Goal: Task Accomplishment & Management: Use online tool/utility

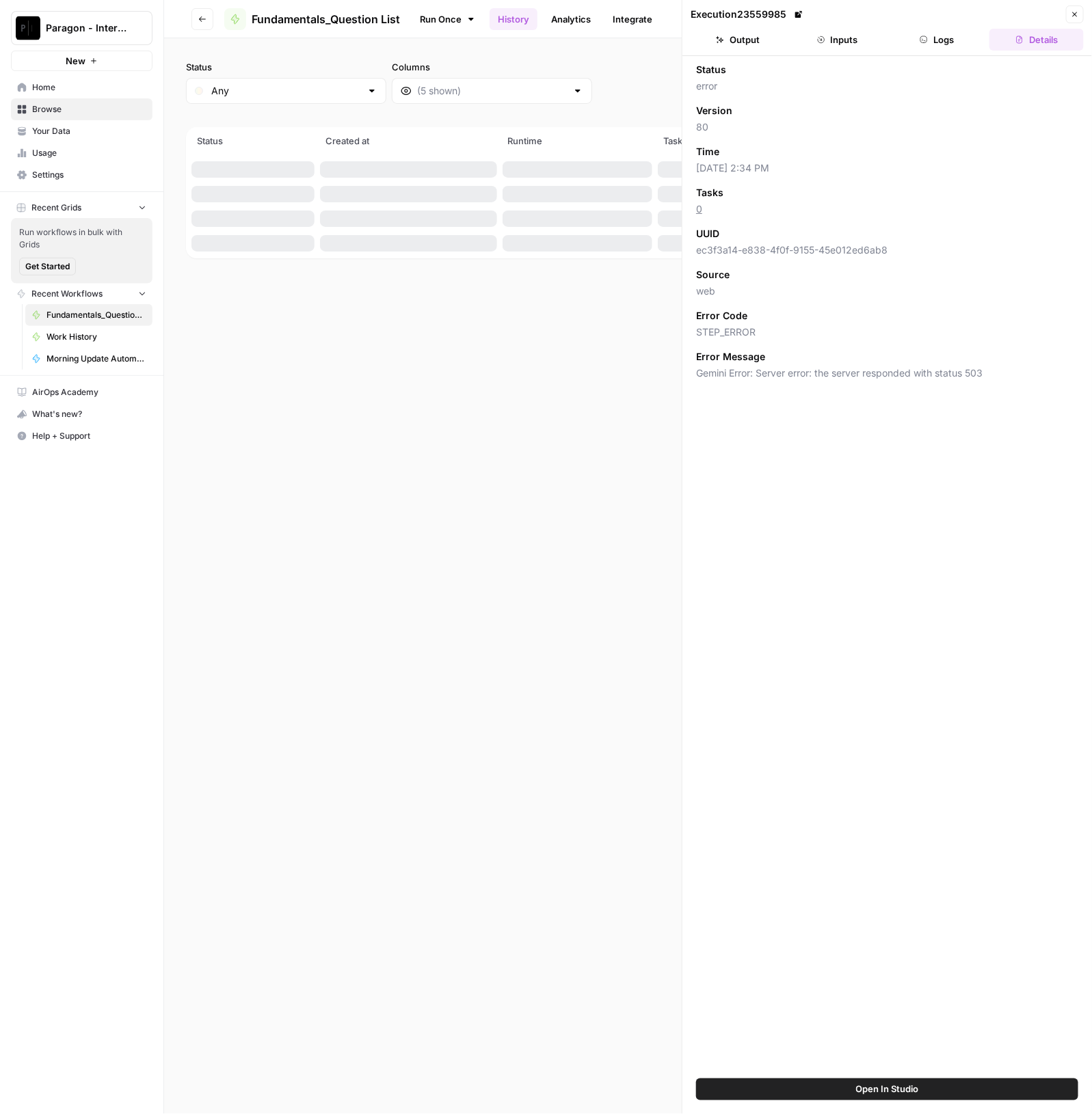
click at [97, 112] on span "Browse" at bounding box center [89, 109] width 114 height 13
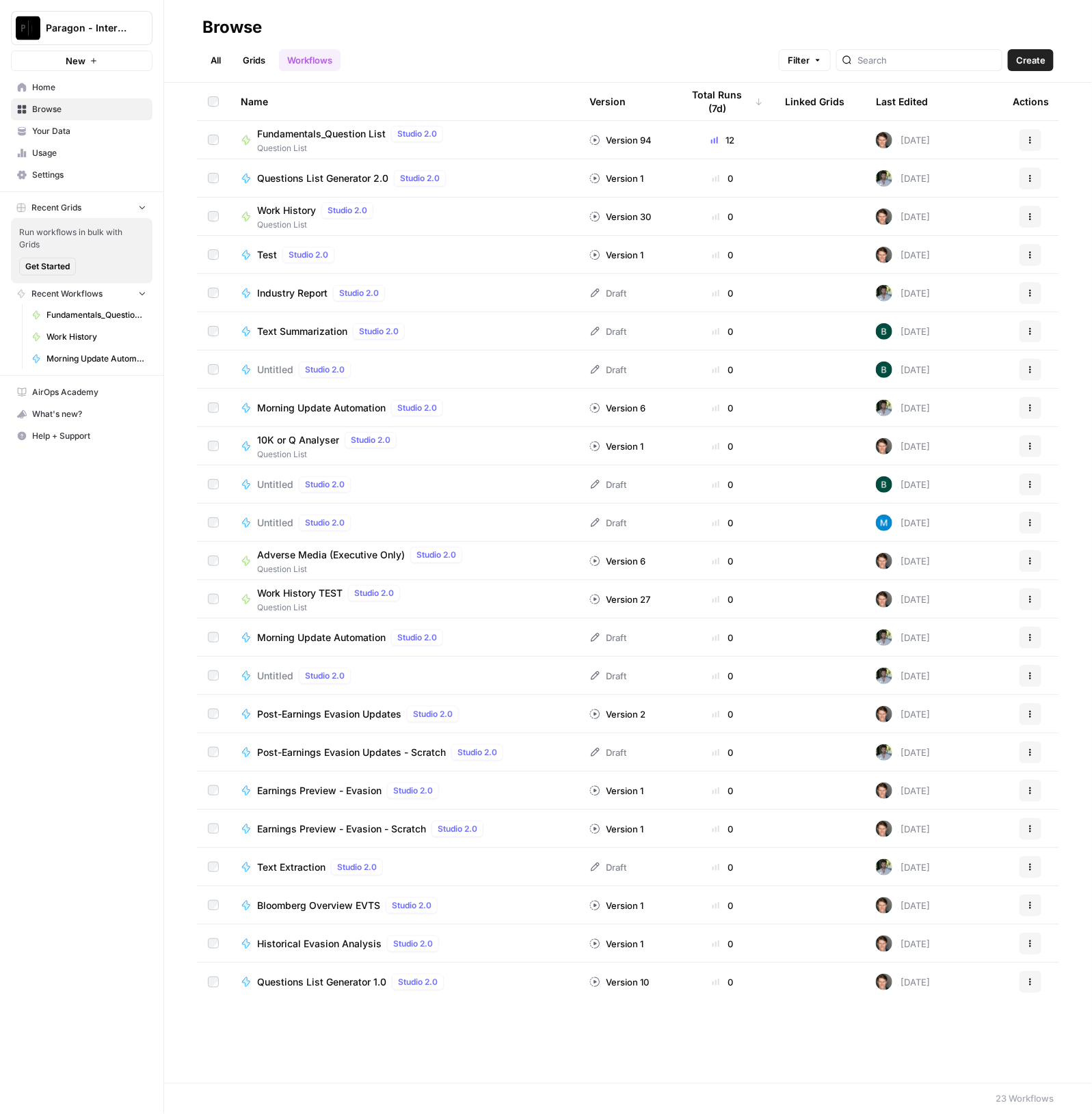
click at [330, 135] on span "Fundamentals_Question List" at bounding box center [321, 134] width 128 height 13
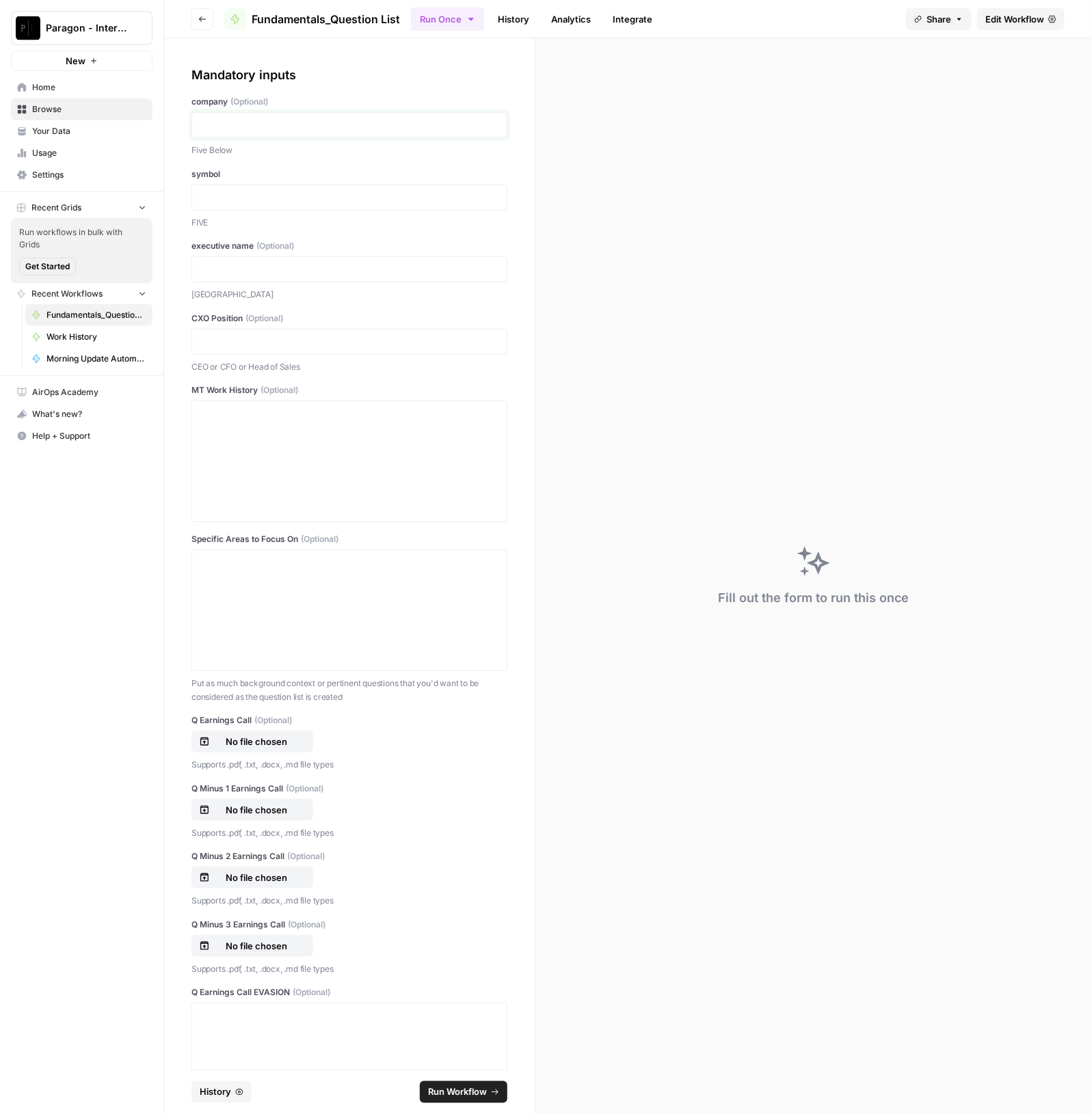
click at [298, 118] on p at bounding box center [349, 124] width 298 height 13
click at [216, 200] on p at bounding box center [349, 197] width 298 height 13
click at [207, 127] on p at bounding box center [349, 124] width 298 height 13
click at [386, 456] on div at bounding box center [349, 461] width 298 height 109
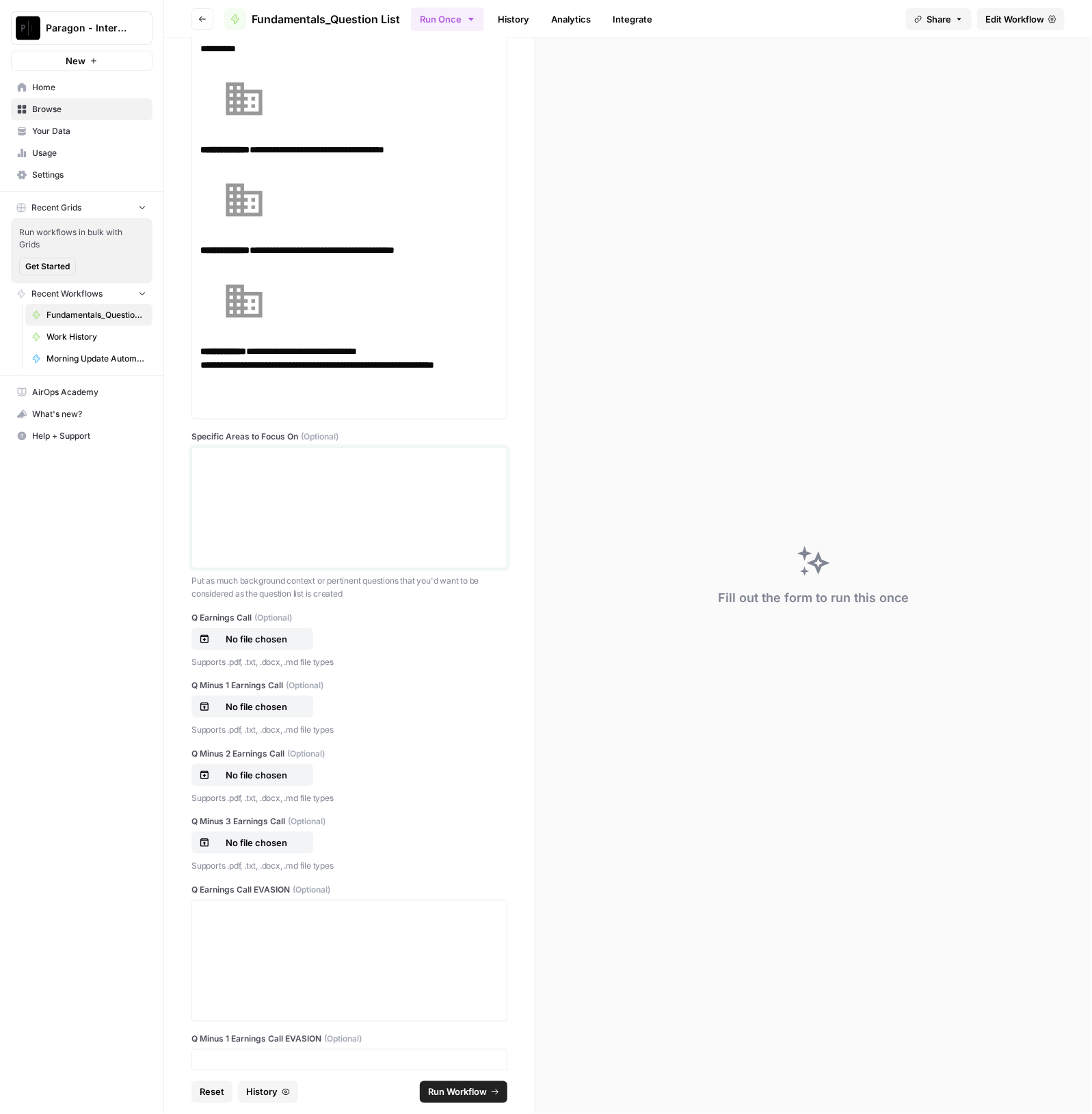
scroll to position [1193, 0]
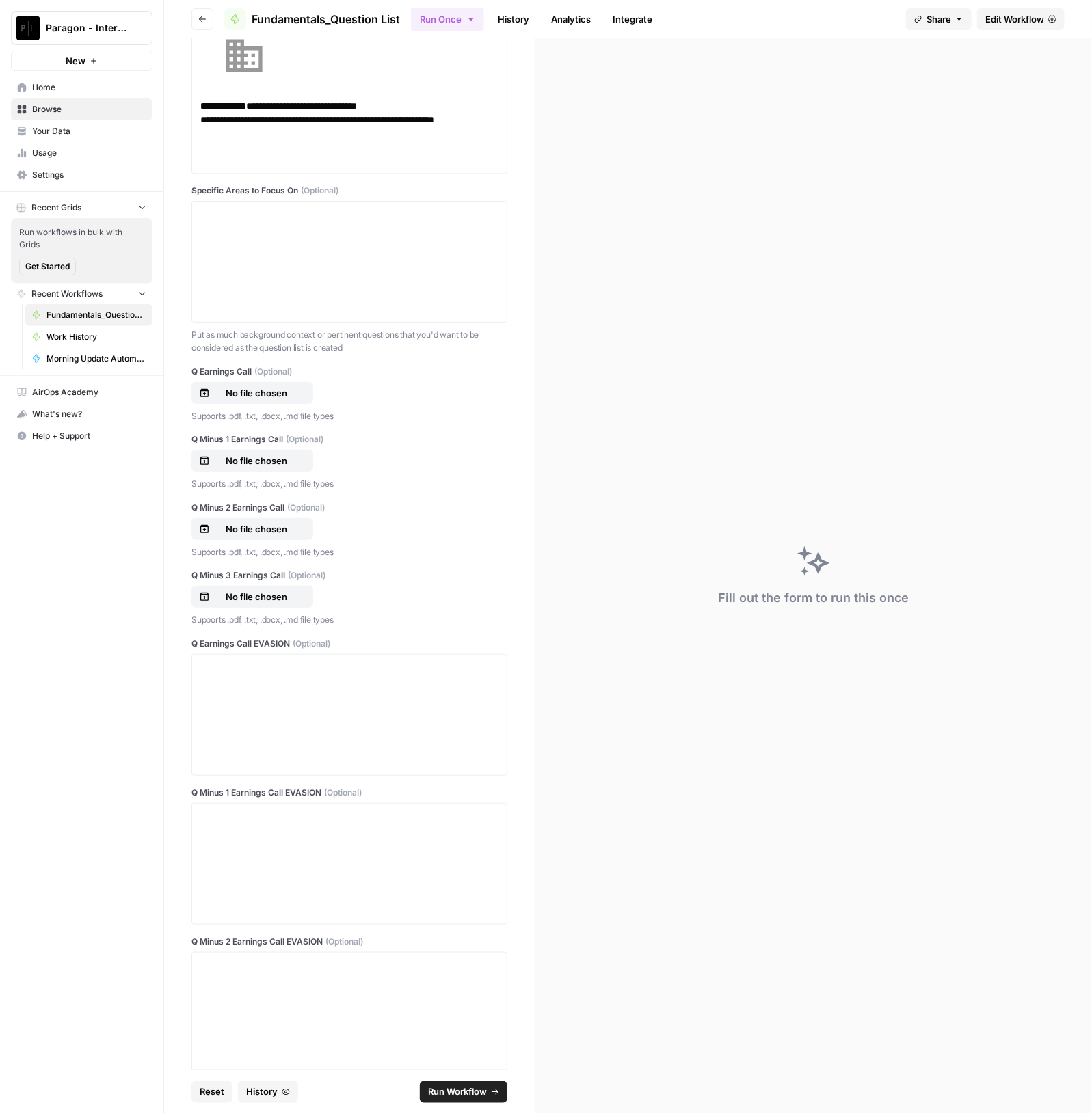
click at [255, 378] on div "Q Earnings Call (Optional) No file chosen Supports .pdf, .txt, .docx, .md file …" at bounding box center [349, 394] width 315 height 57
click at [284, 389] on p "No file chosen" at bounding box center [256, 393] width 87 height 13
click at [353, 345] on p "Put as much background context or pertinent questions that you'd want to be con…" at bounding box center [349, 341] width 315 height 27
click at [267, 389] on p "No file chosen" at bounding box center [256, 393] width 87 height 13
click at [258, 462] on p "No file chosen" at bounding box center [256, 460] width 87 height 13
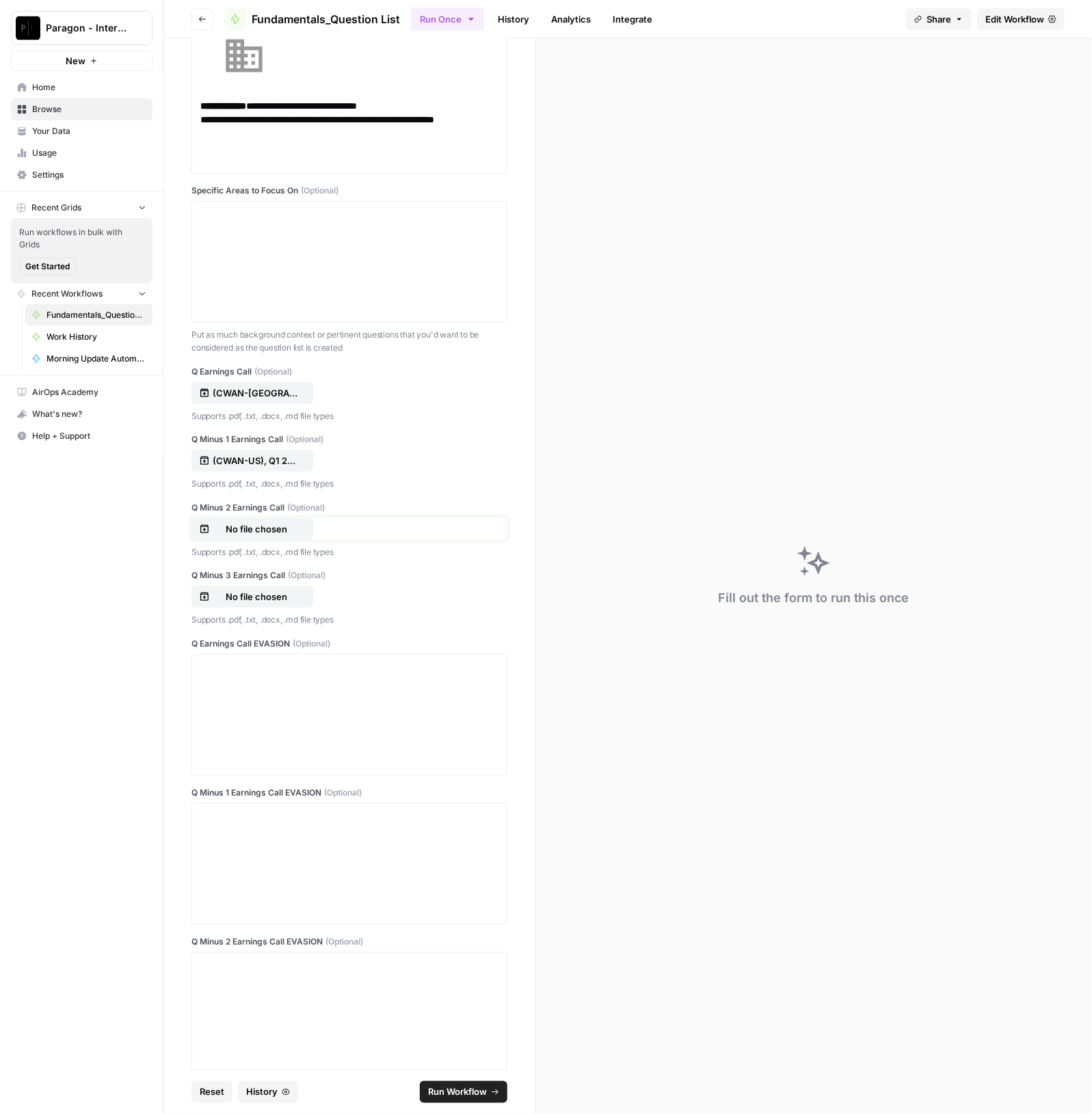
click at [253, 522] on p "No file chosen" at bounding box center [256, 529] width 87 height 13
click at [264, 607] on div "Q Minus 3 Earnings Call (Optional) No file chosen Supports .pdf, .txt, .docx, .…" at bounding box center [349, 598] width 315 height 57
click at [266, 596] on p "No file chosen" at bounding box center [256, 596] width 87 height 13
drag, startPoint x: 367, startPoint y: 718, endPoint x: 373, endPoint y: 712, distance: 8.5
click at [372, 716] on div at bounding box center [349, 714] width 298 height 109
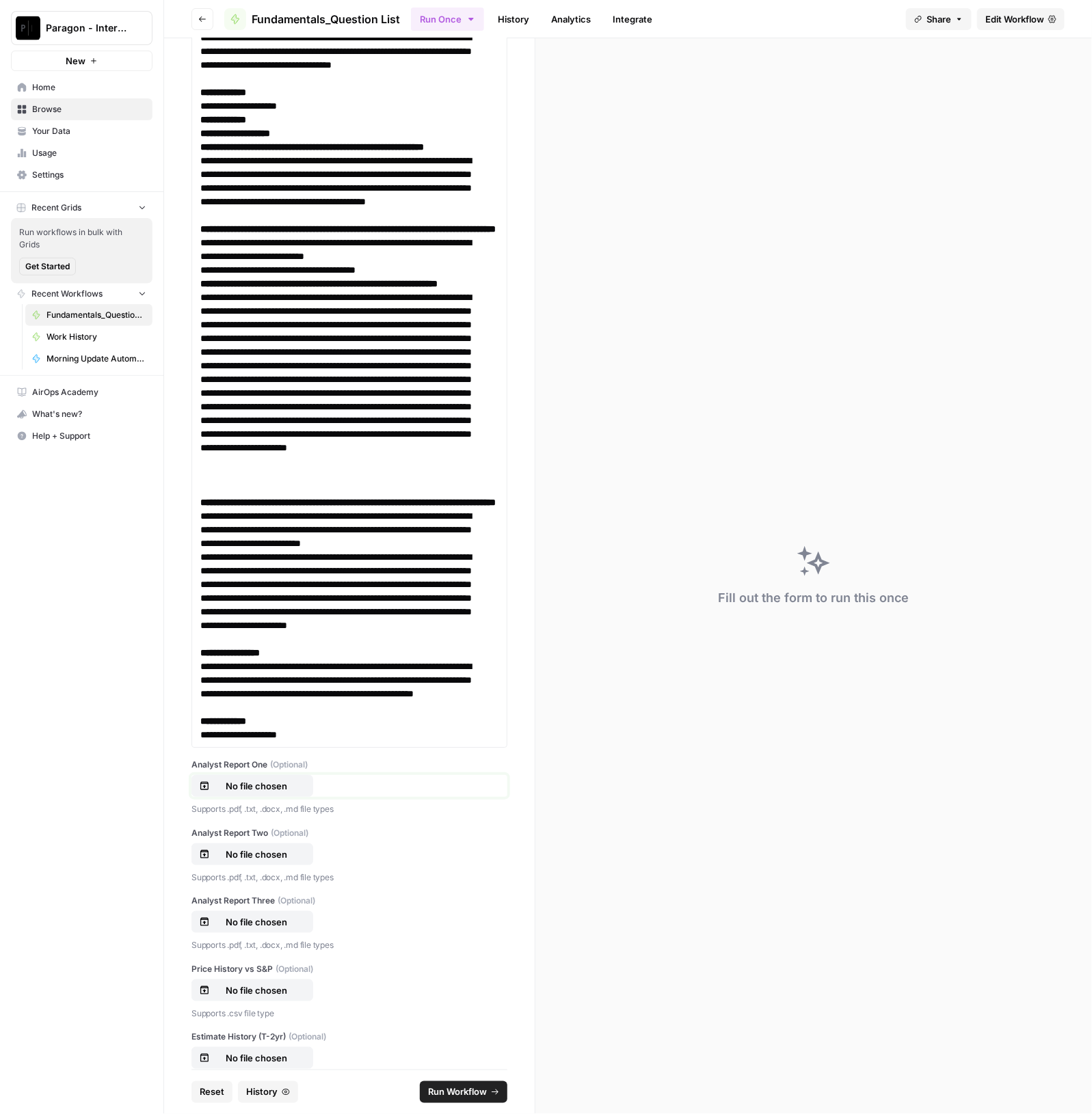
scroll to position [10799, 0]
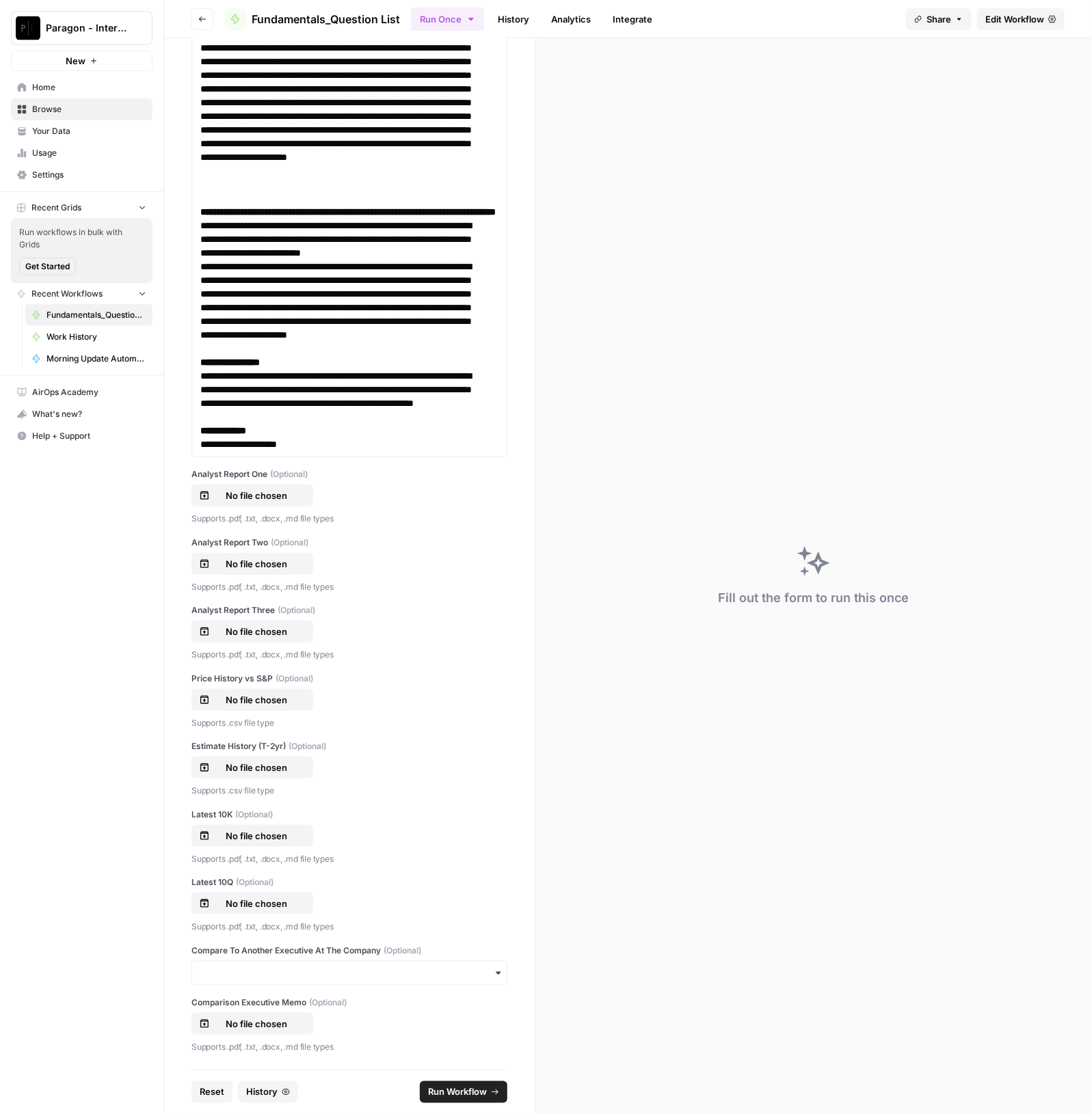
click at [245, 526] on div "Analyst Report One (Optional) No file chosen Supports .pdf, .txt, .docx, .md fi…" at bounding box center [349, 496] width 315 height 57
click at [246, 507] on button "No file chosen" at bounding box center [252, 496] width 122 height 22
click at [242, 549] on label "Analyst Report Two (Optional)" at bounding box center [349, 543] width 315 height 13
click at [245, 575] on button "No file chosen" at bounding box center [252, 564] width 122 height 22
click at [275, 639] on p "No file chosen" at bounding box center [256, 631] width 87 height 13
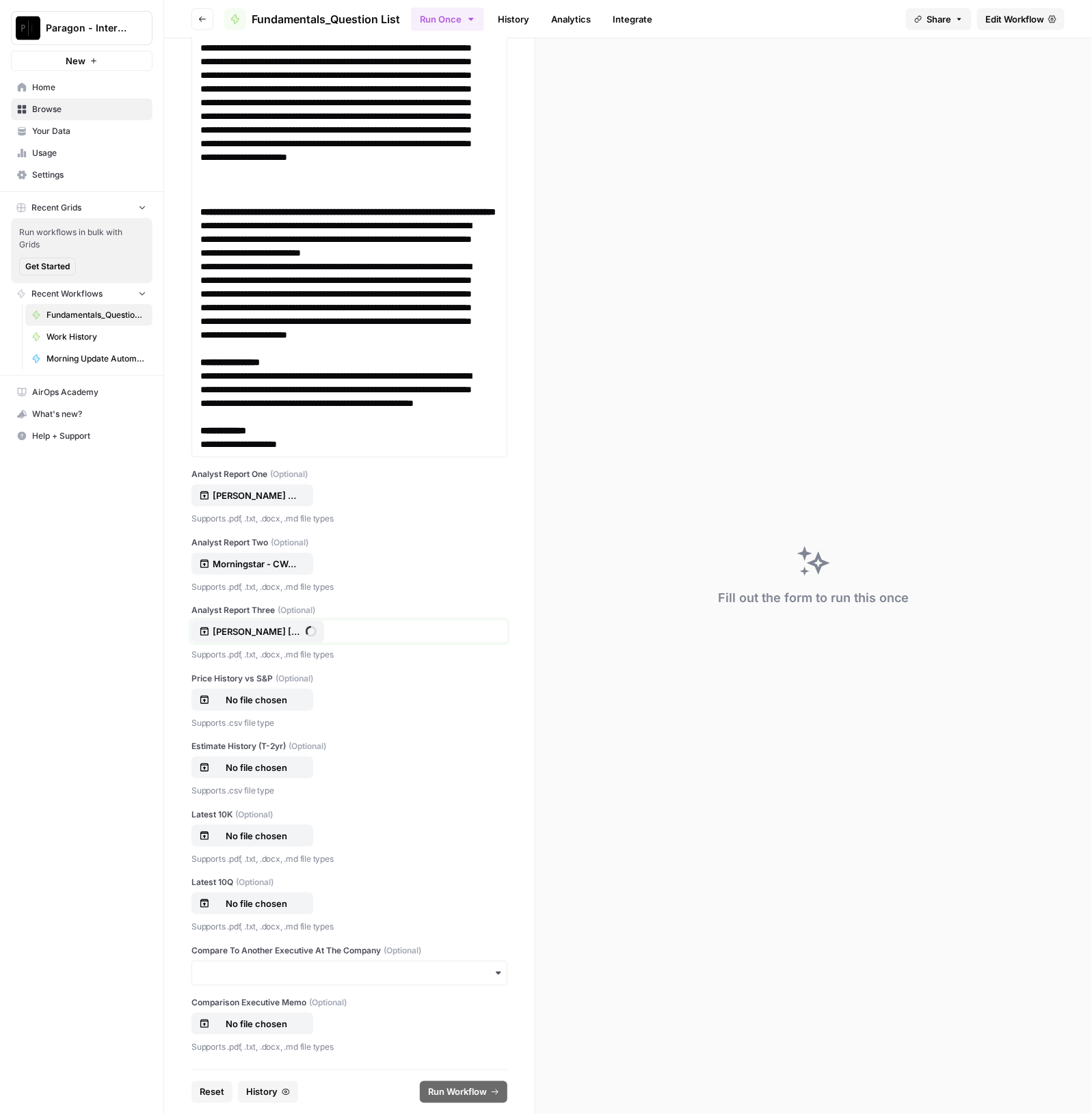
scroll to position [10857, 0]
click at [266, 715] on div "Supports .csv file type" at bounding box center [349, 721] width 315 height 17
click at [242, 836] on p "No file chosen" at bounding box center [256, 836] width 87 height 13
click at [277, 905] on p "No file chosen" at bounding box center [256, 903] width 87 height 13
click at [269, 770] on p "No file chosen" at bounding box center [256, 767] width 87 height 13
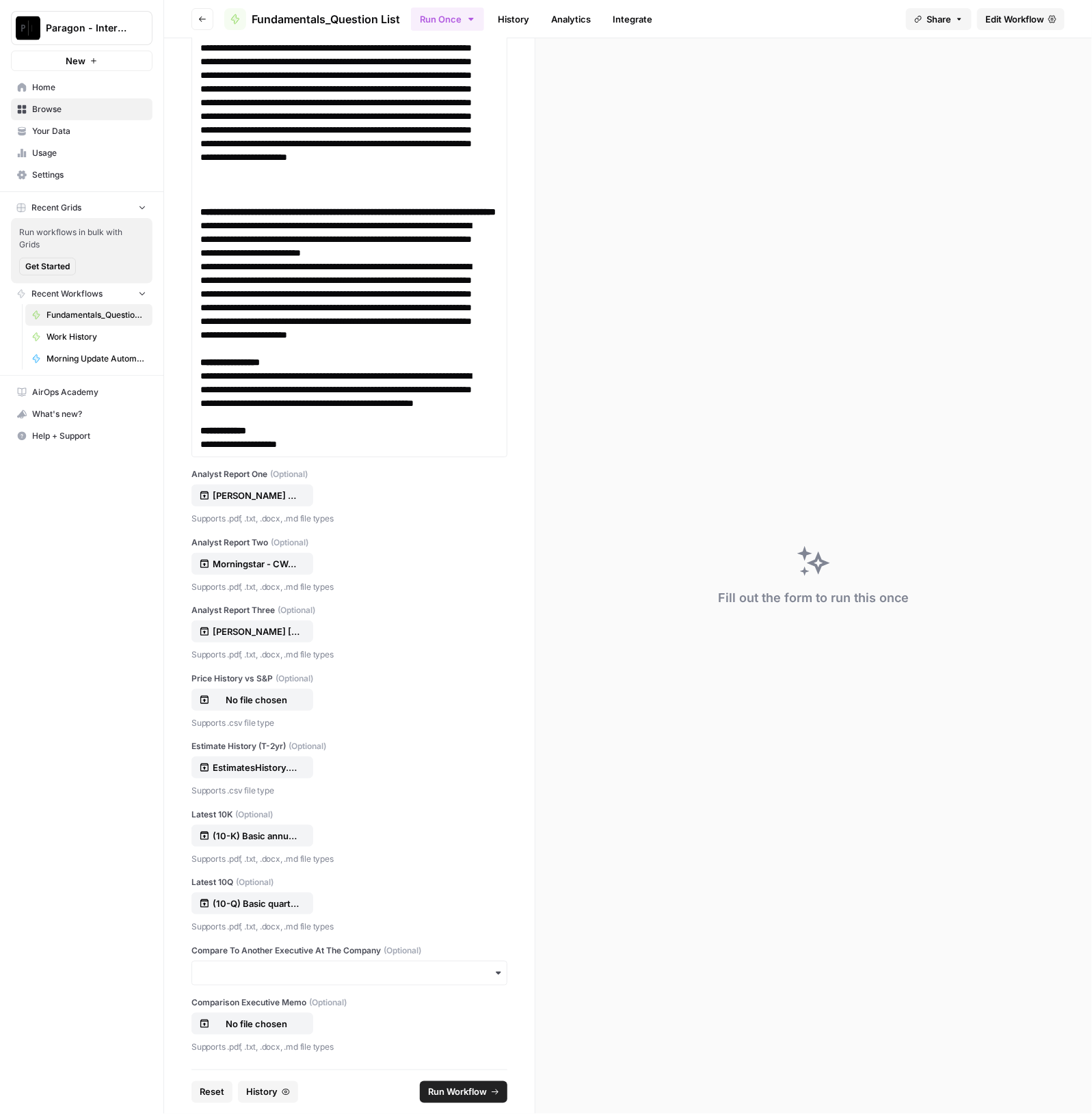
click at [459, 1092] on span "Run Workflow" at bounding box center [457, 1092] width 59 height 13
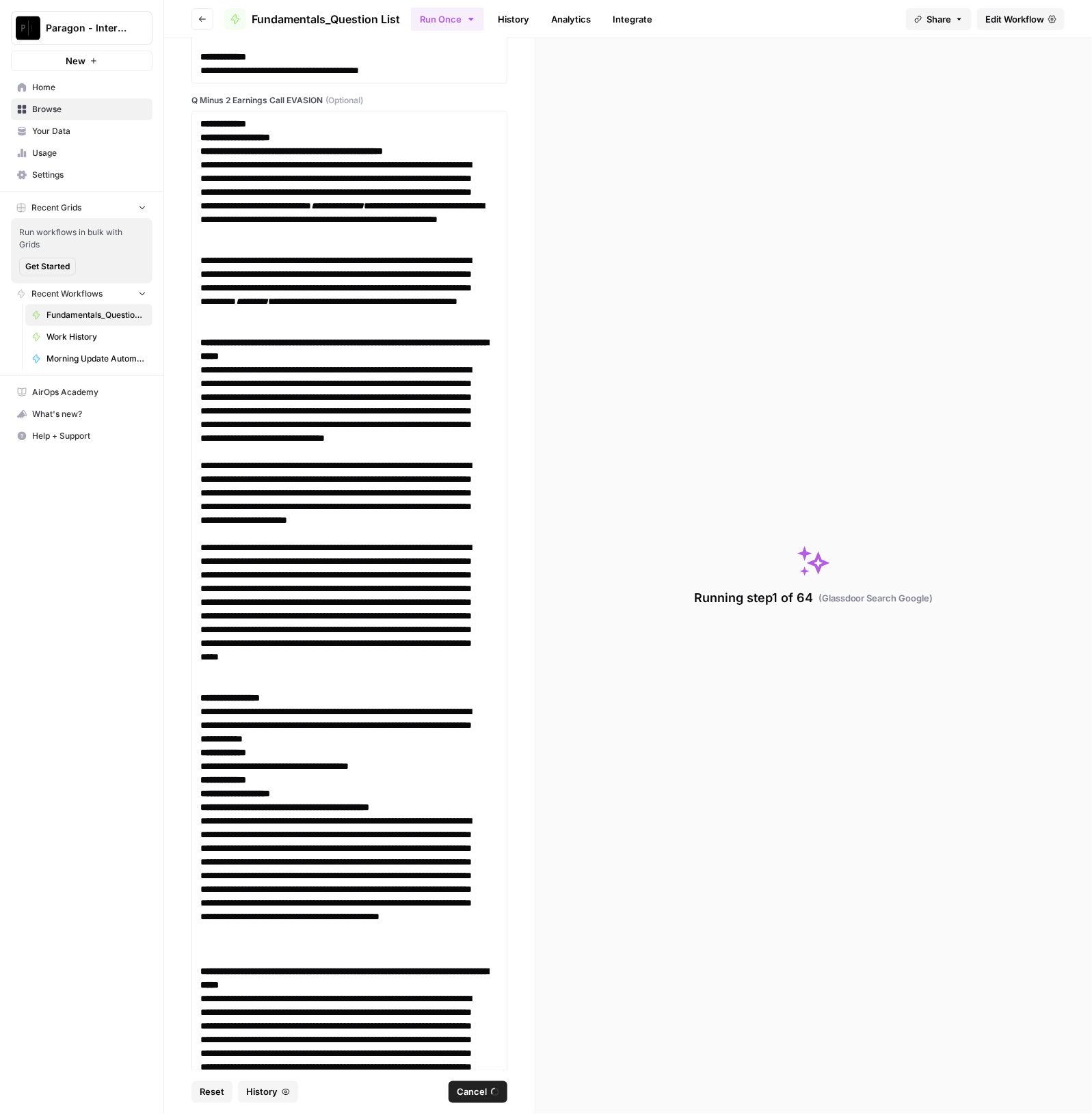
scroll to position [4875, 0]
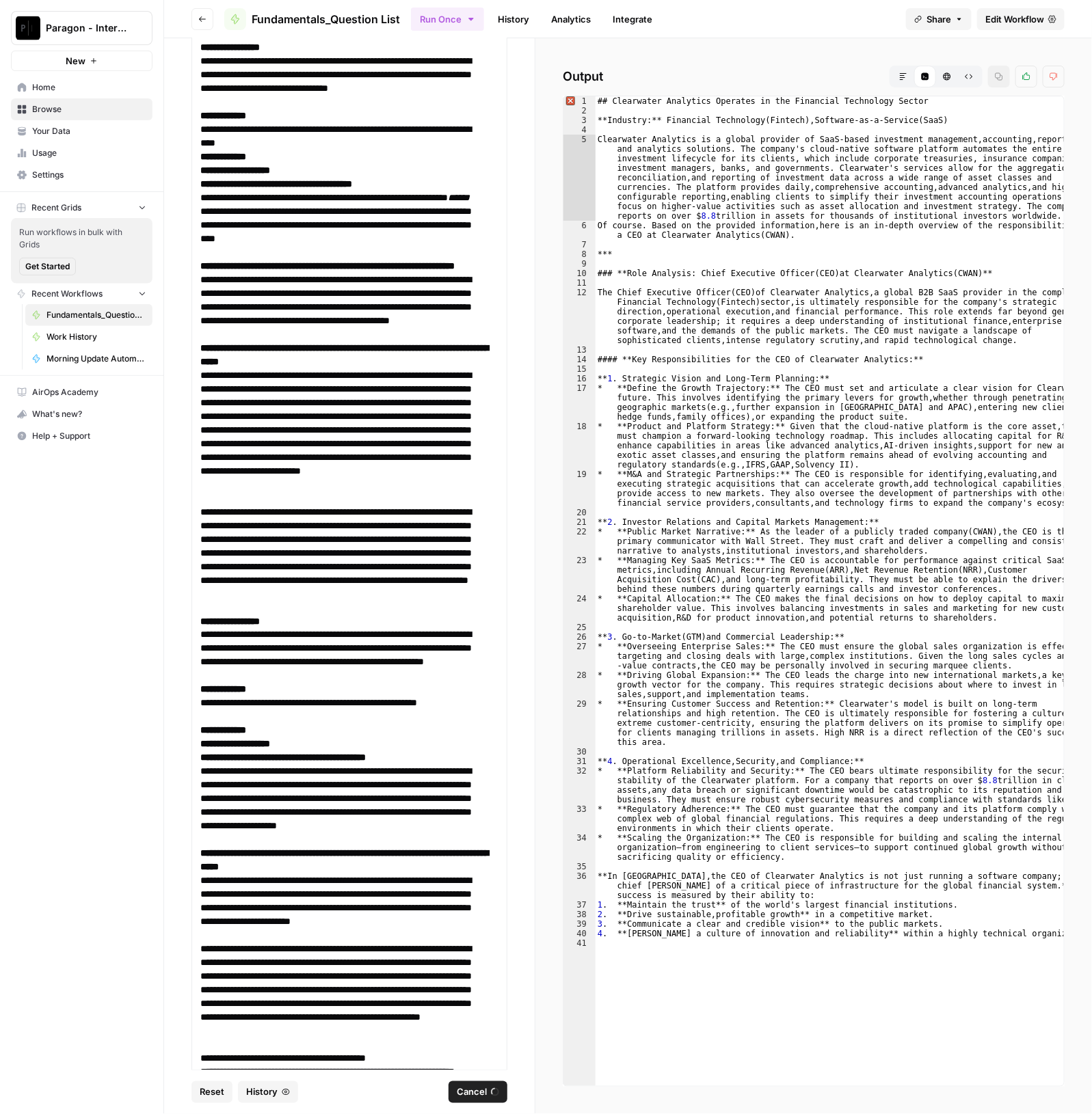
click at [898, 68] on button "Markdown" at bounding box center [903, 76] width 22 height 22
